Goal: Entertainment & Leisure: Consume media (video, audio)

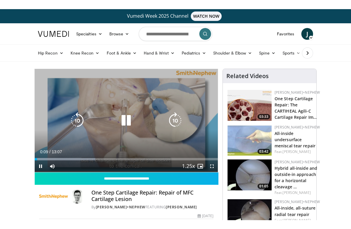
scroll to position [7, 0]
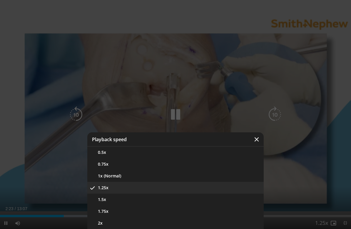
click at [106, 197] on button "1.5x" at bounding box center [175, 199] width 177 height 12
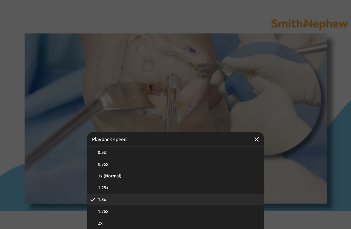
click at [107, 210] on button "1.75x" at bounding box center [175, 211] width 177 height 12
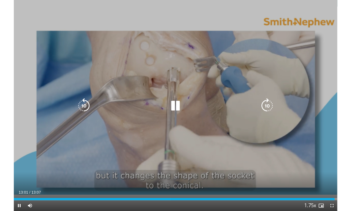
scroll to position [0, 0]
